Goal: Check status: Check status

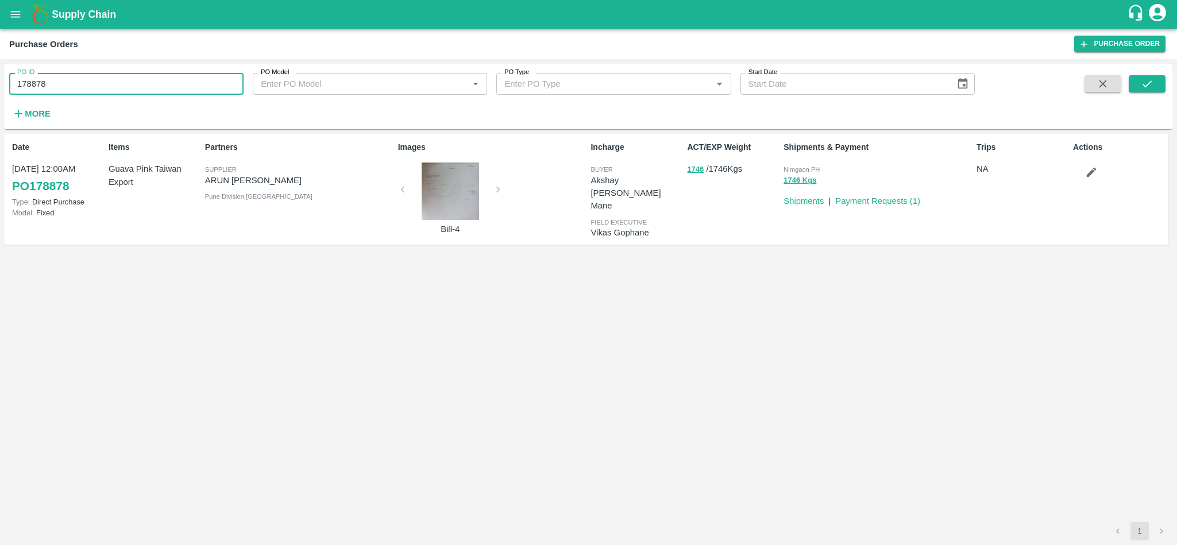
click at [213, 84] on input "178878" at bounding box center [126, 84] width 234 height 22
paste input "text"
click at [1154, 82] on button "submit" at bounding box center [1147, 83] width 37 height 17
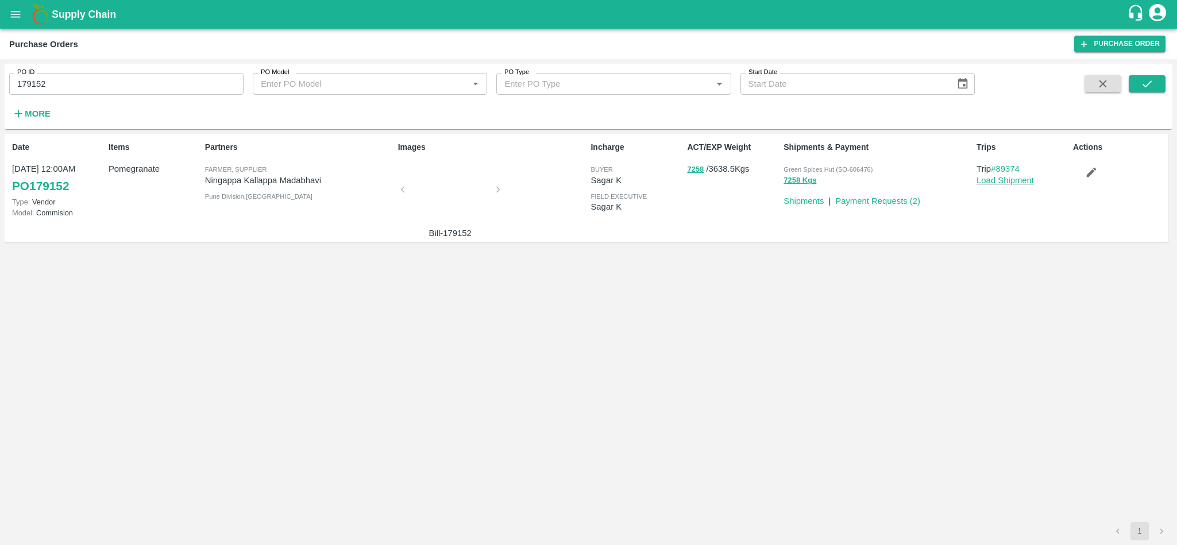
click at [143, 84] on input "179152" at bounding box center [126, 84] width 234 height 22
paste input "text"
click at [1157, 80] on button "submit" at bounding box center [1147, 83] width 37 height 17
click at [154, 83] on input "178225" at bounding box center [126, 84] width 234 height 22
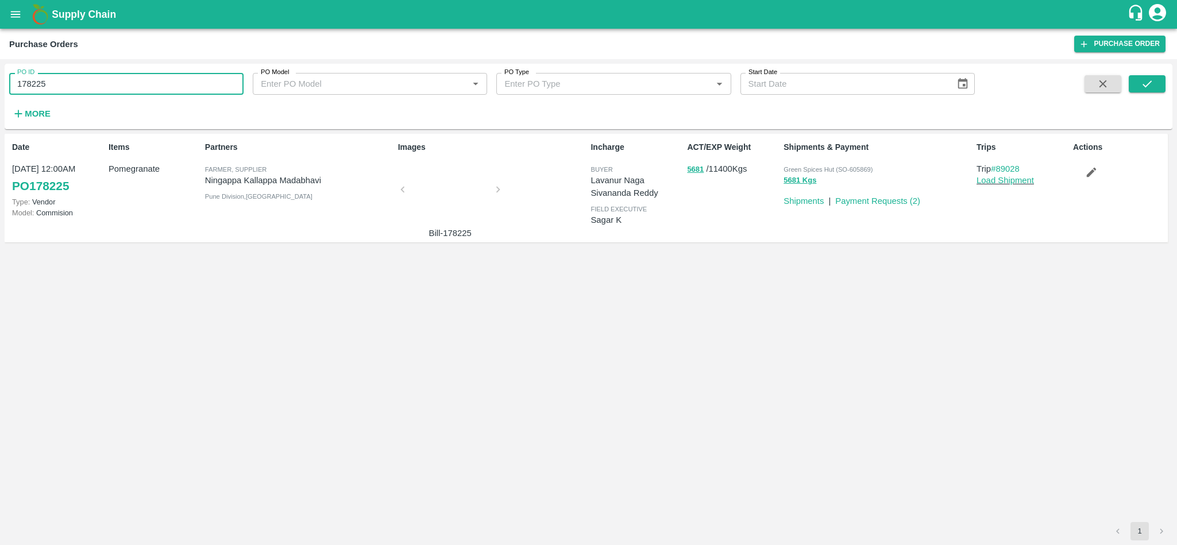
click at [154, 83] on input "178225" at bounding box center [126, 84] width 234 height 22
paste input "text"
click at [1149, 88] on icon "submit" at bounding box center [1147, 84] width 13 height 13
click at [67, 90] on input "179240" at bounding box center [126, 84] width 234 height 22
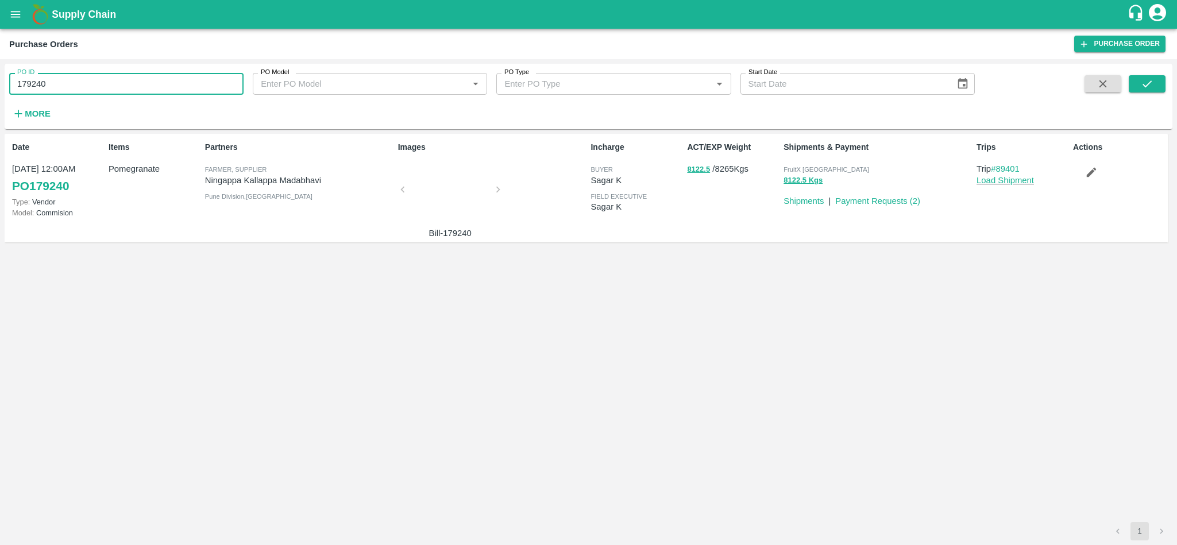
paste input "text"
click at [1155, 84] on button "submit" at bounding box center [1147, 83] width 37 height 17
click at [78, 88] on input "179303" at bounding box center [126, 84] width 234 height 22
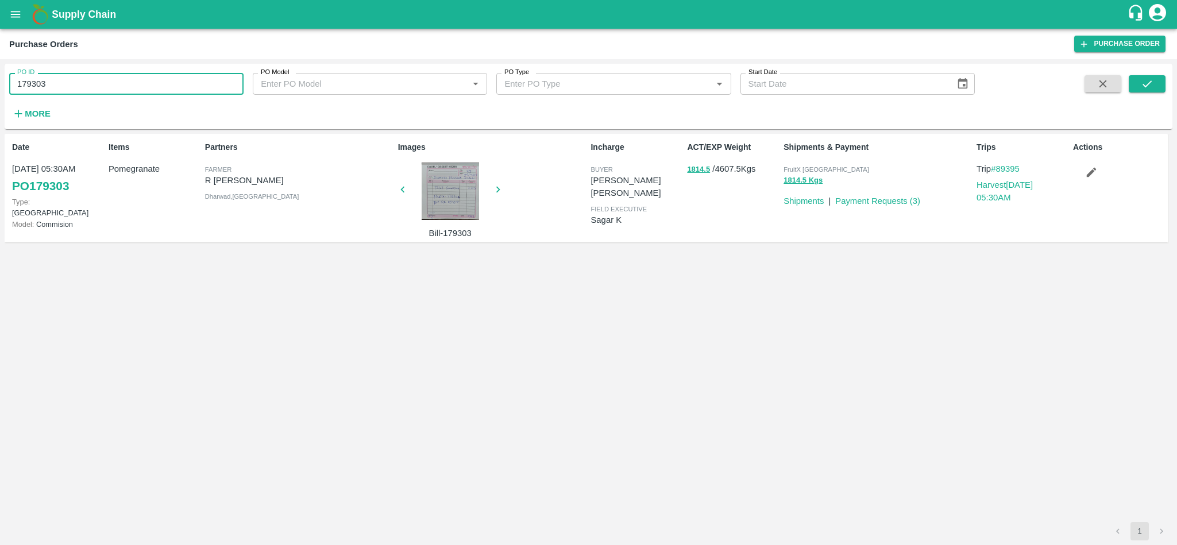
paste input "text"
type input "179302"
click at [1145, 84] on icon "submit" at bounding box center [1147, 84] width 13 height 13
click at [121, 83] on input "179302" at bounding box center [126, 84] width 234 height 22
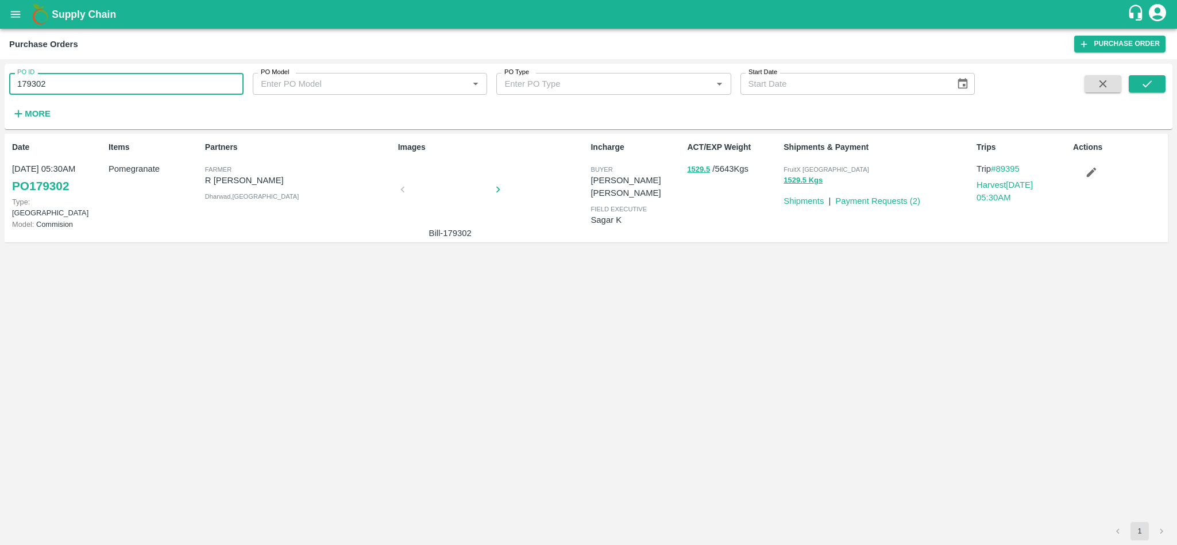
paste input "text"
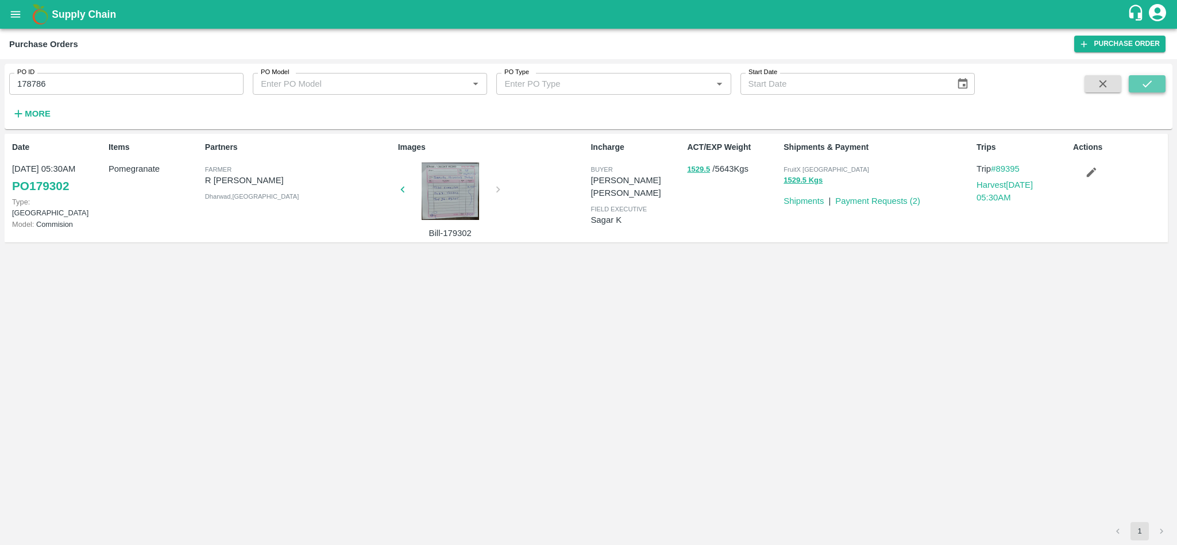
click at [1153, 76] on button "submit" at bounding box center [1147, 83] width 37 height 17
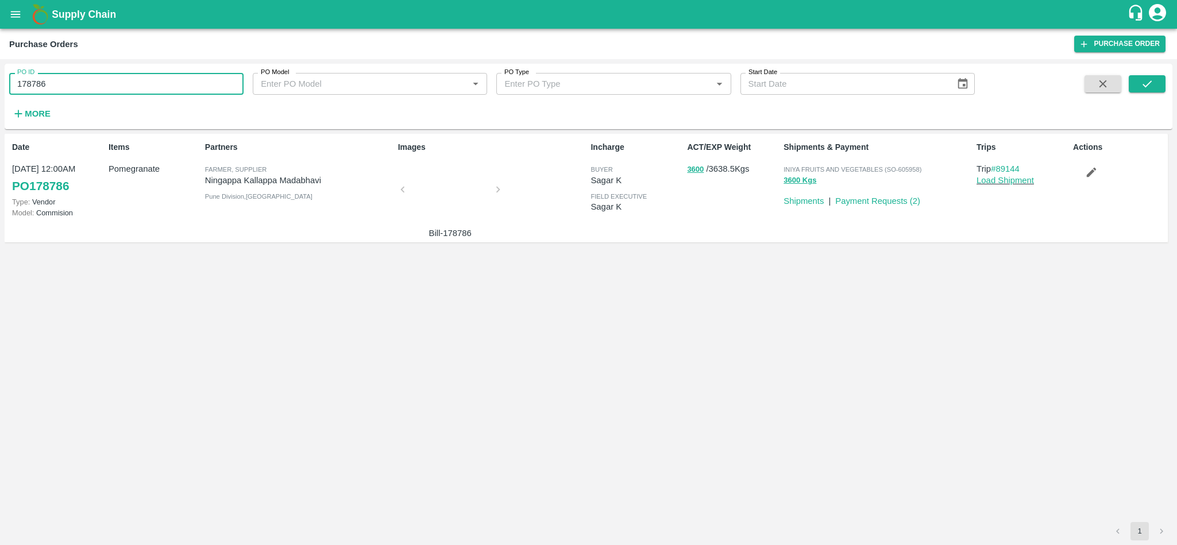
click at [151, 88] on input "178786" at bounding box center [126, 84] width 234 height 22
paste input "text"
type input "178820"
click at [1143, 78] on icon "submit" at bounding box center [1147, 84] width 13 height 13
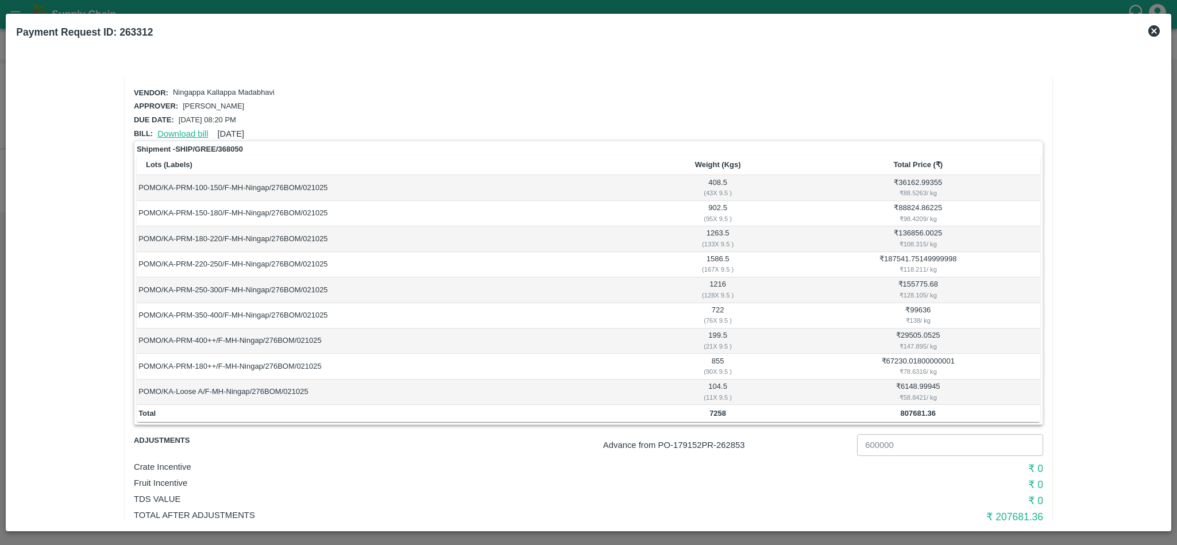
click at [190, 129] on link "Download bill" at bounding box center [182, 133] width 51 height 9
click at [731, 444] on p "Advance from PO- 179152 PR- 262853" at bounding box center [727, 445] width 249 height 13
copy p "262853"
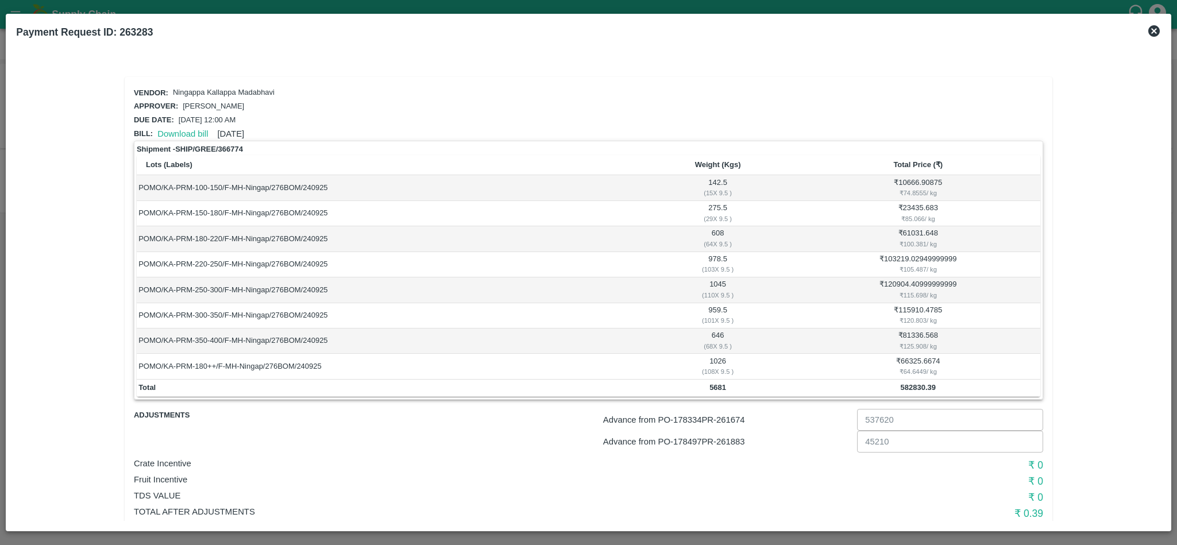
scroll to position [29, 0]
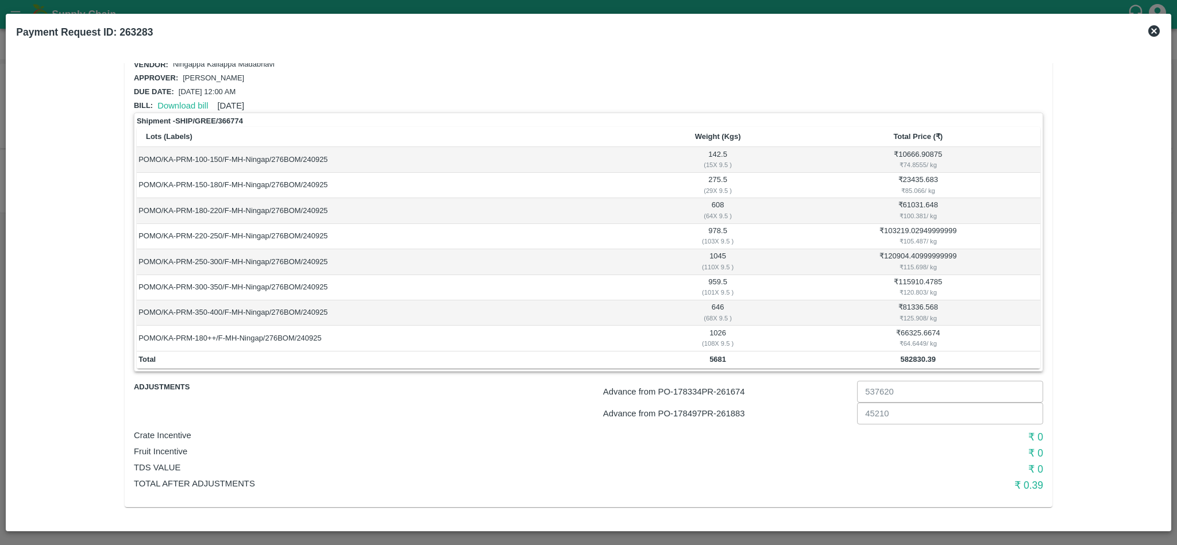
click at [738, 388] on p "Advance from PO- 178334 PR- 261674" at bounding box center [727, 392] width 249 height 13
copy p "261674"
click at [738, 415] on p "Advance from PO- 178497 PR- 261883" at bounding box center [727, 413] width 249 height 13
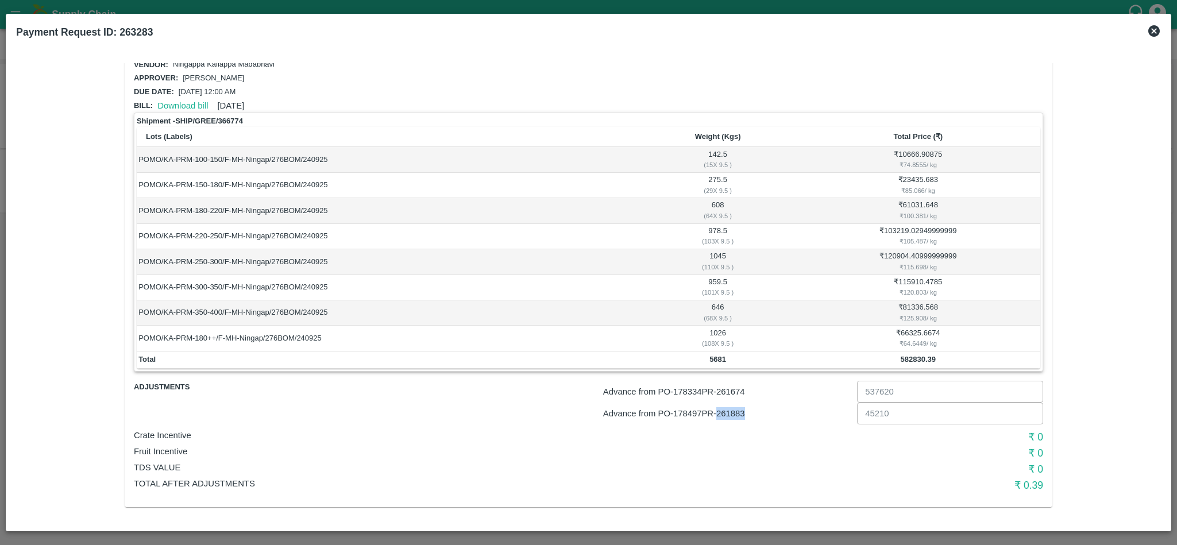
copy p "261883"
